Goal: Transaction & Acquisition: Purchase product/service

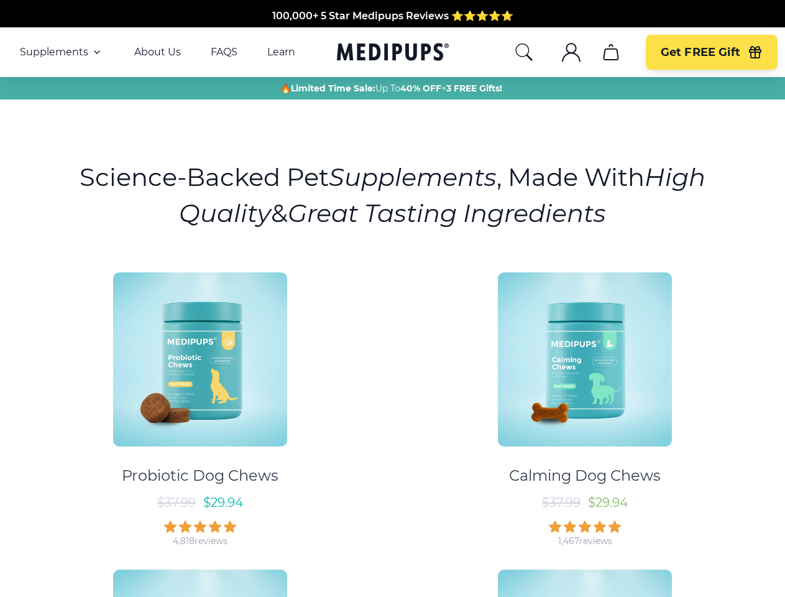
click at [392, 298] on div "Probiotic Dog Chews $ 37.99 $ 29.94 4,818 reviews Calming Dog Chews $ 37.99 $ 2…" at bounding box center [392, 552] width 770 height 583
click at [62, 52] on span "Supplements" at bounding box center [54, 52] width 68 height 12
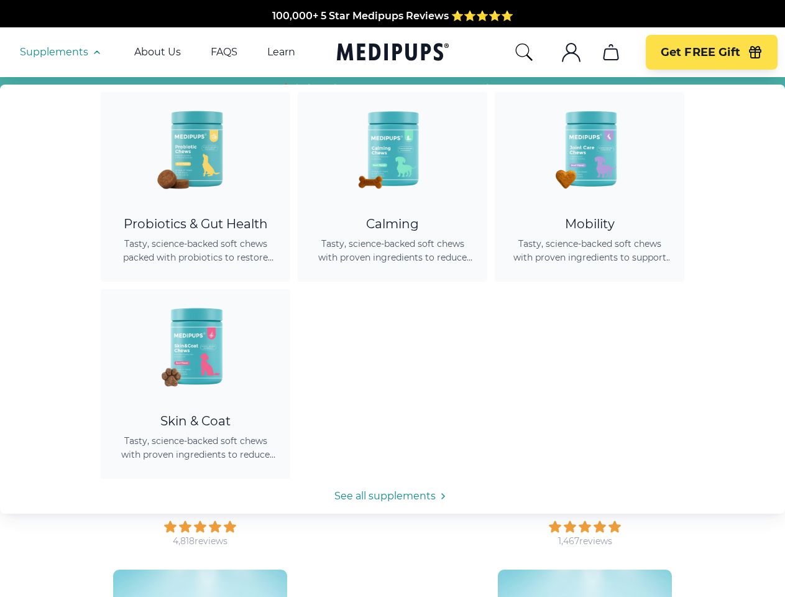
click at [96, 52] on icon "button" at bounding box center [97, 52] width 15 height 15
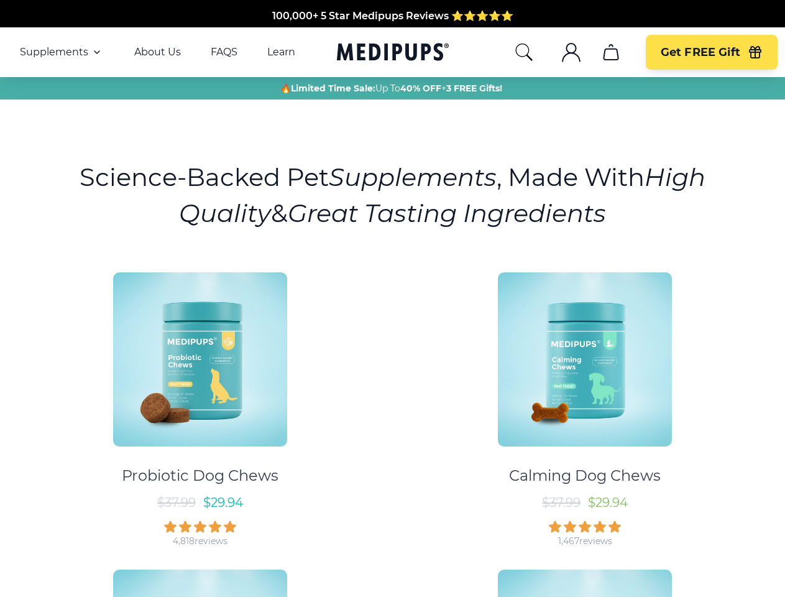
click at [523, 52] on icon "search" at bounding box center [524, 52] width 20 height 20
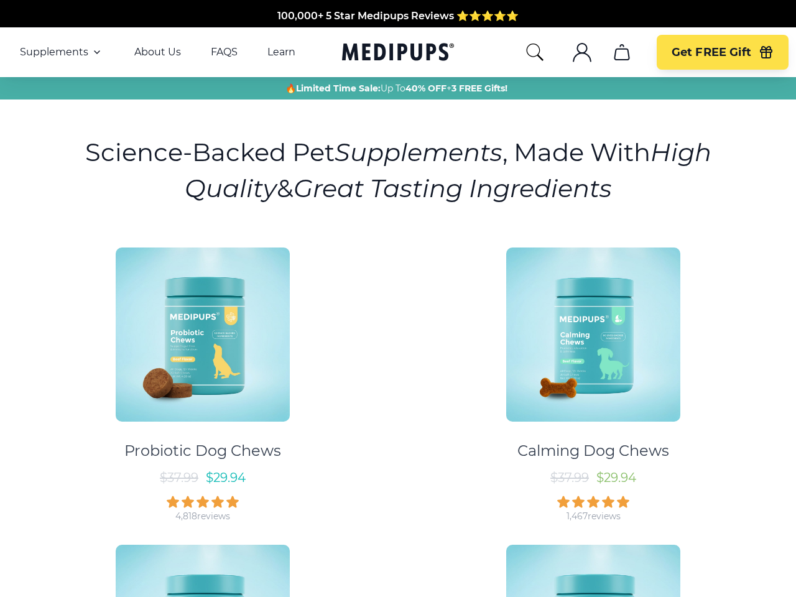
click at [572, 52] on icon ".cls-1{fill:none;stroke:currentColor;stroke-miterlimit:10;stroke-width:1.5px;}" at bounding box center [582, 52] width 20 height 20
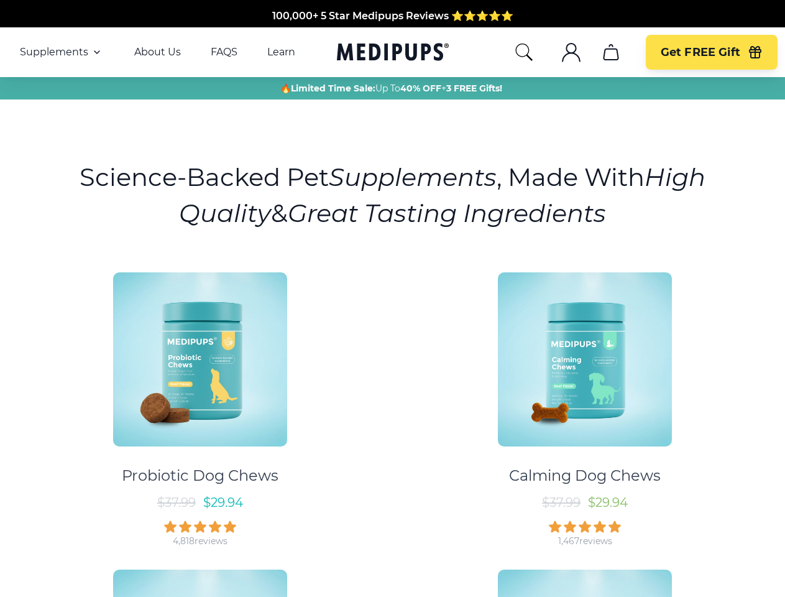
click at [571, 52] on icon ".cls-1{fill:none;stroke:currentColor;stroke-miterlimit:10;stroke-width:1.5px;}" at bounding box center [571, 52] width 20 height 20
click at [610, 52] on icon "cart" at bounding box center [611, 52] width 20 height 20
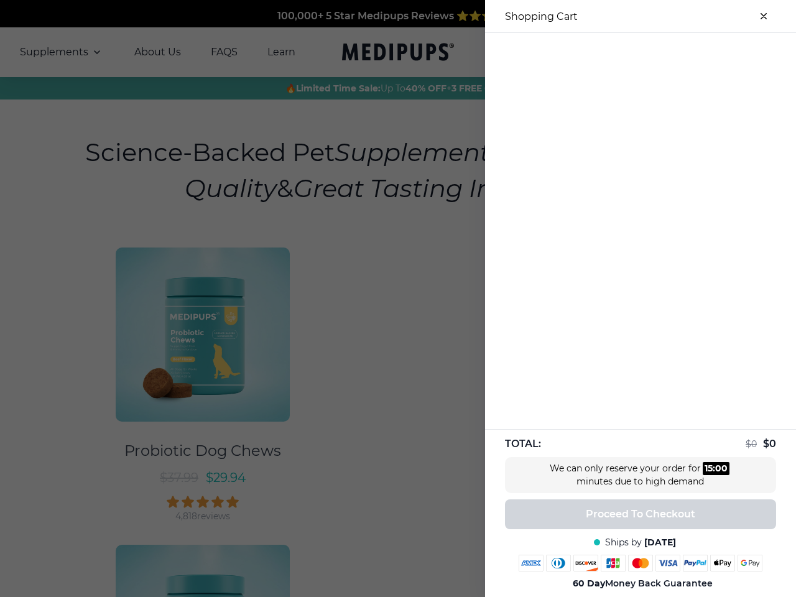
click at [610, 52] on div at bounding box center [640, 43] width 311 height 21
click at [711, 52] on div at bounding box center [640, 43] width 311 height 21
